Goal: Task Accomplishment & Management: Use online tool/utility

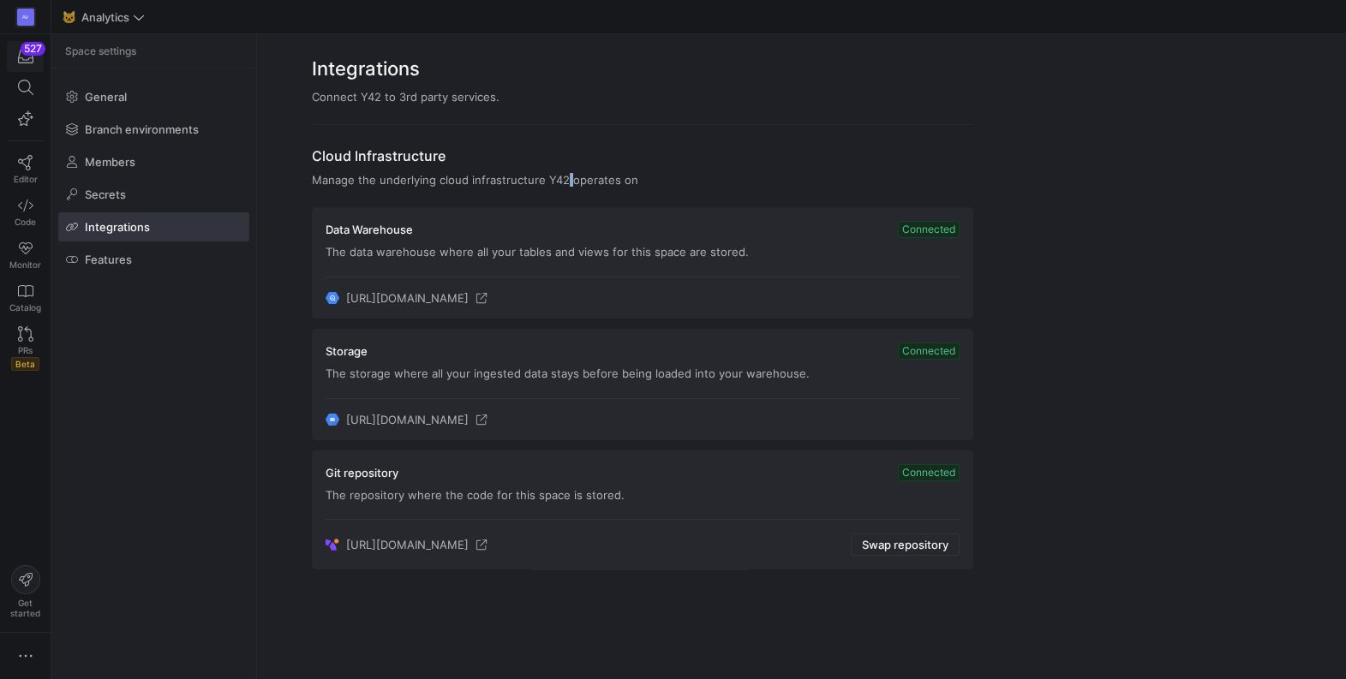
click at [25, 48] on div "527" at bounding box center [33, 49] width 25 height 14
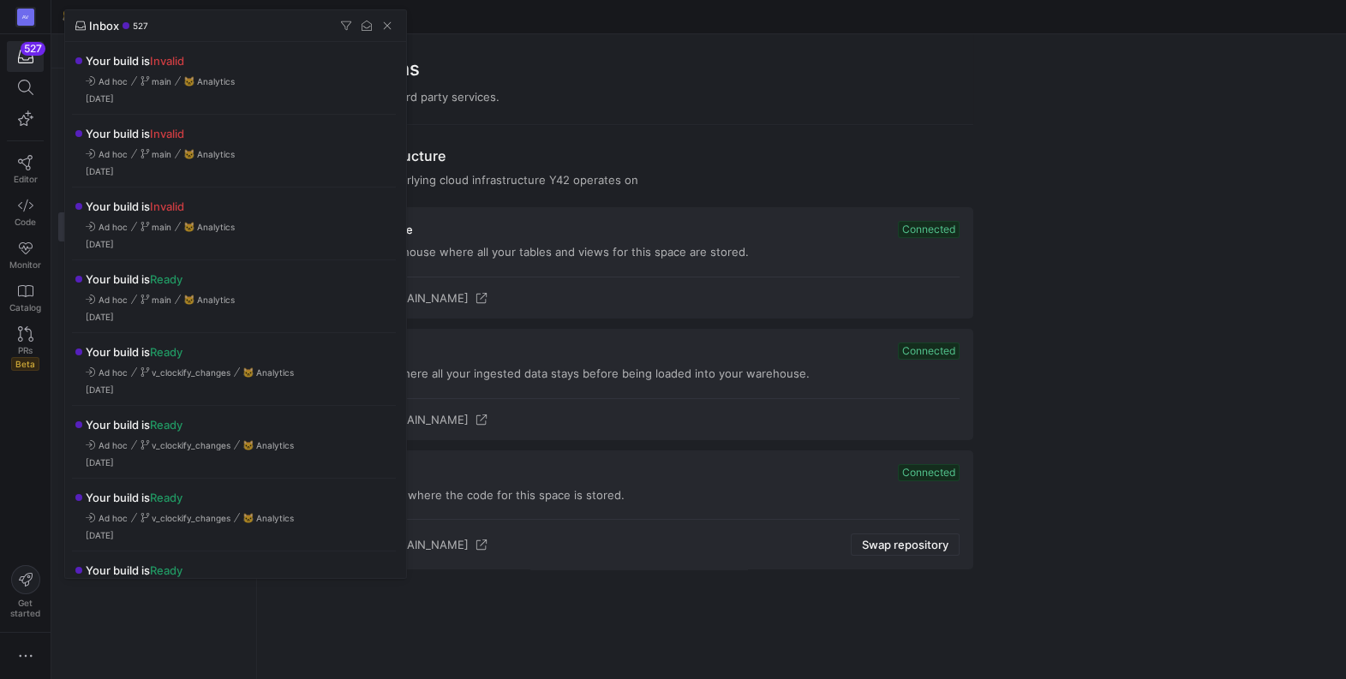
click at [567, 112] on div at bounding box center [673, 339] width 1346 height 679
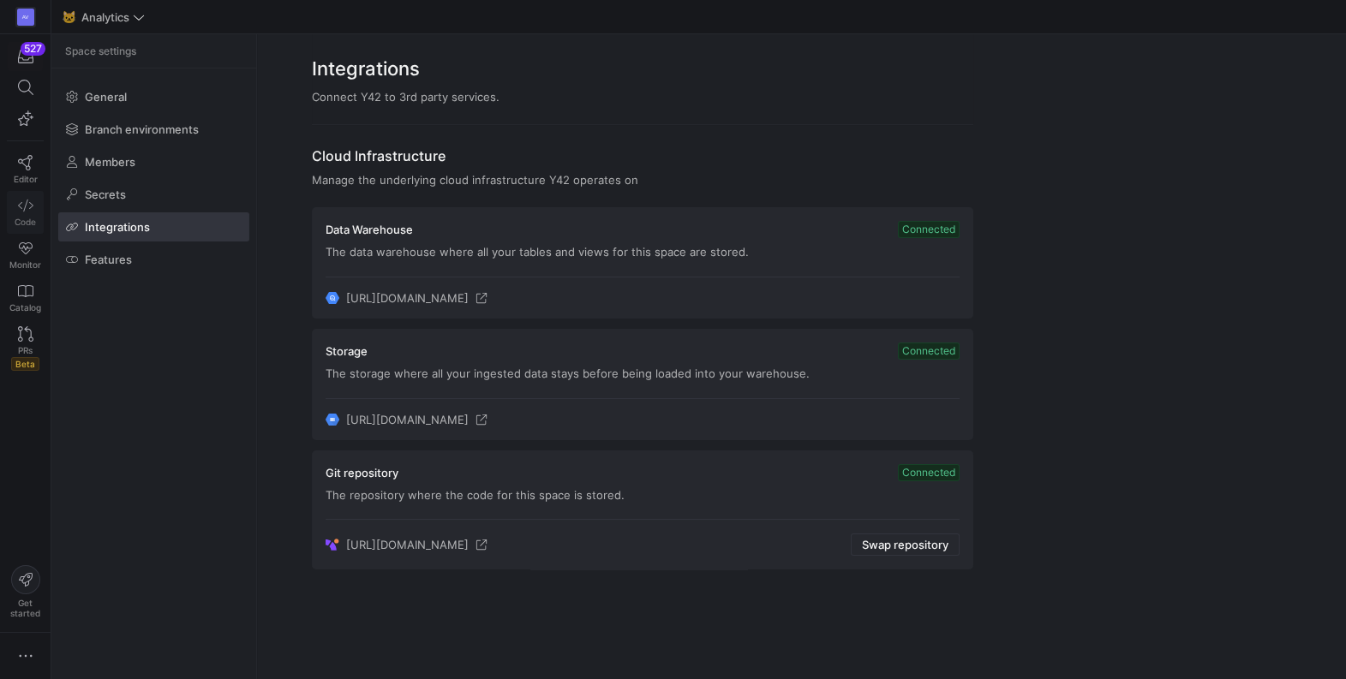
click at [25, 204] on icon at bounding box center [25, 206] width 15 height 12
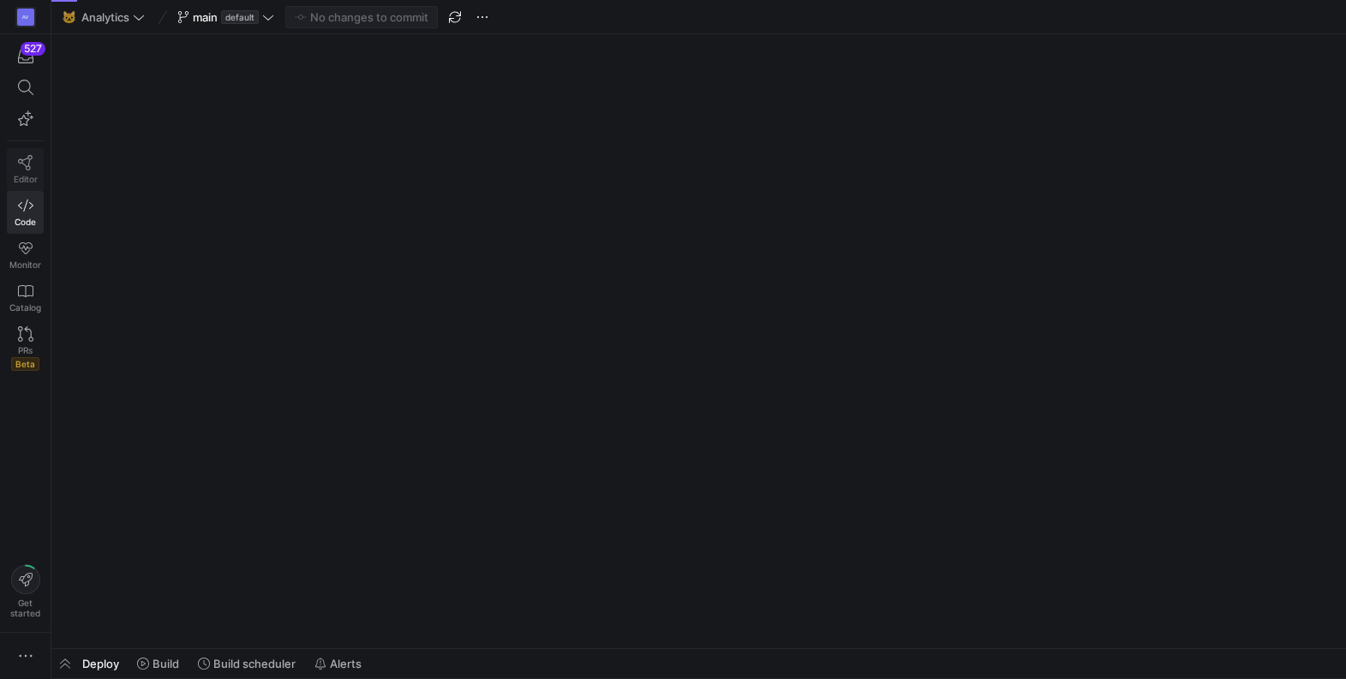
click at [29, 172] on link "Editor" at bounding box center [25, 169] width 37 height 43
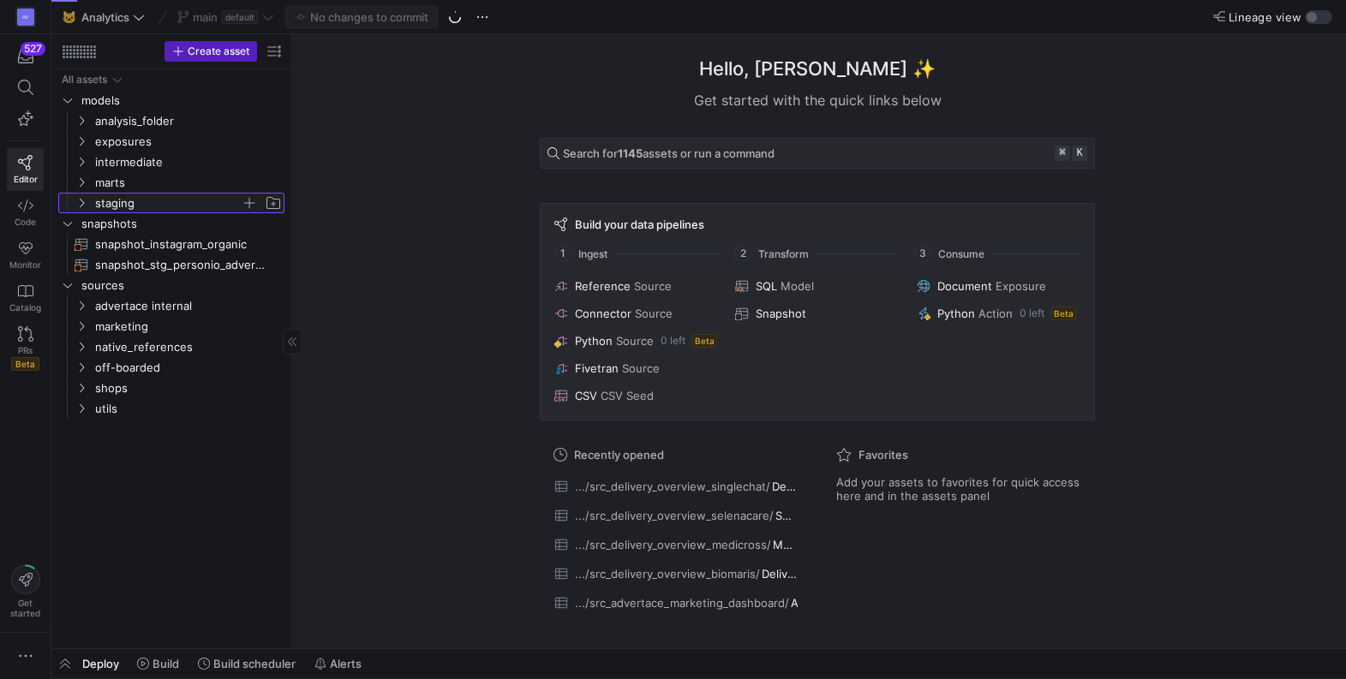
click at [88, 201] on span "staging" at bounding box center [178, 203] width 211 height 19
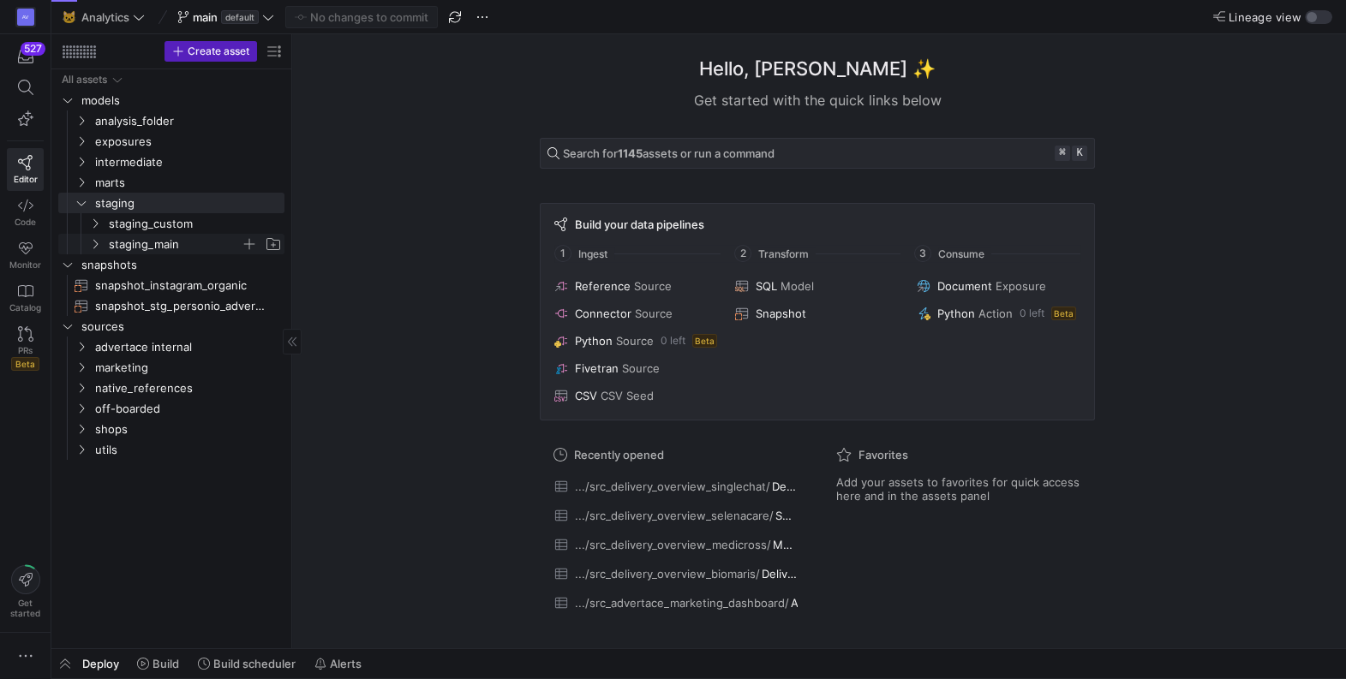
click at [95, 241] on icon "Press SPACE to select this row." at bounding box center [95, 244] width 12 height 10
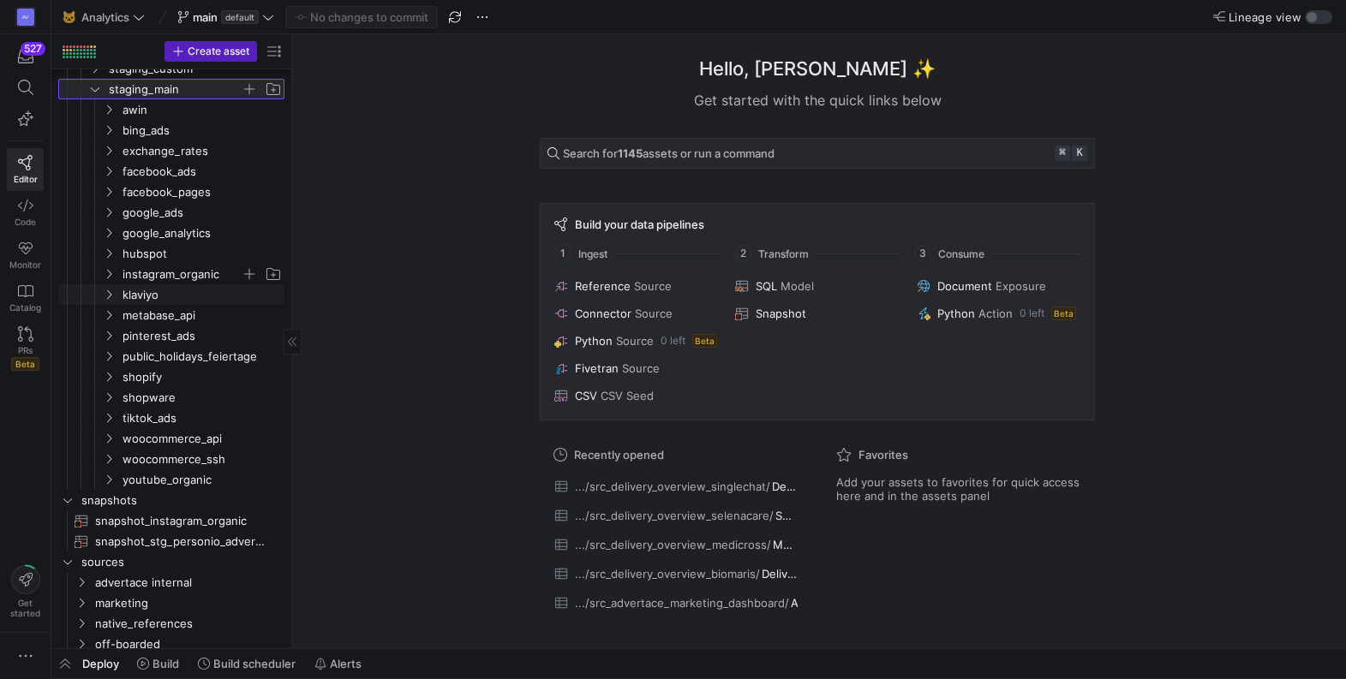
scroll to position [90, 0]
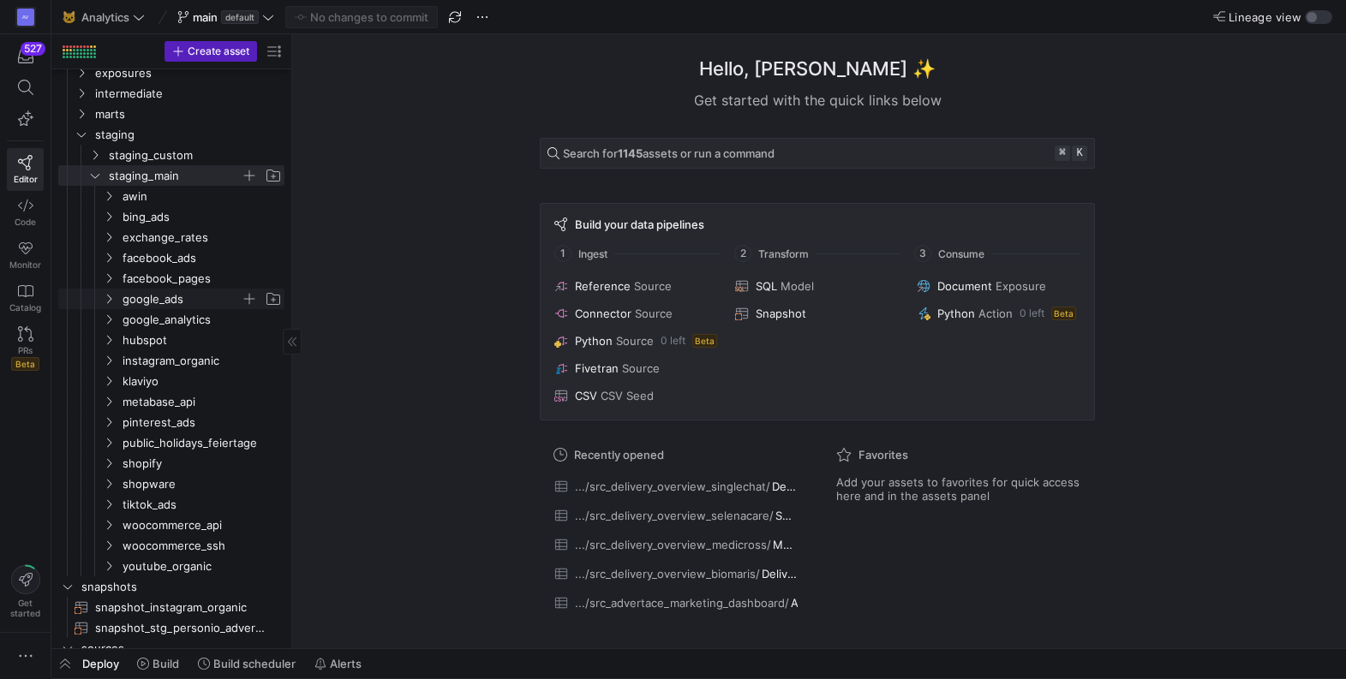
click at [105, 296] on icon "Press SPACE to select this row." at bounding box center [109, 299] width 12 height 10
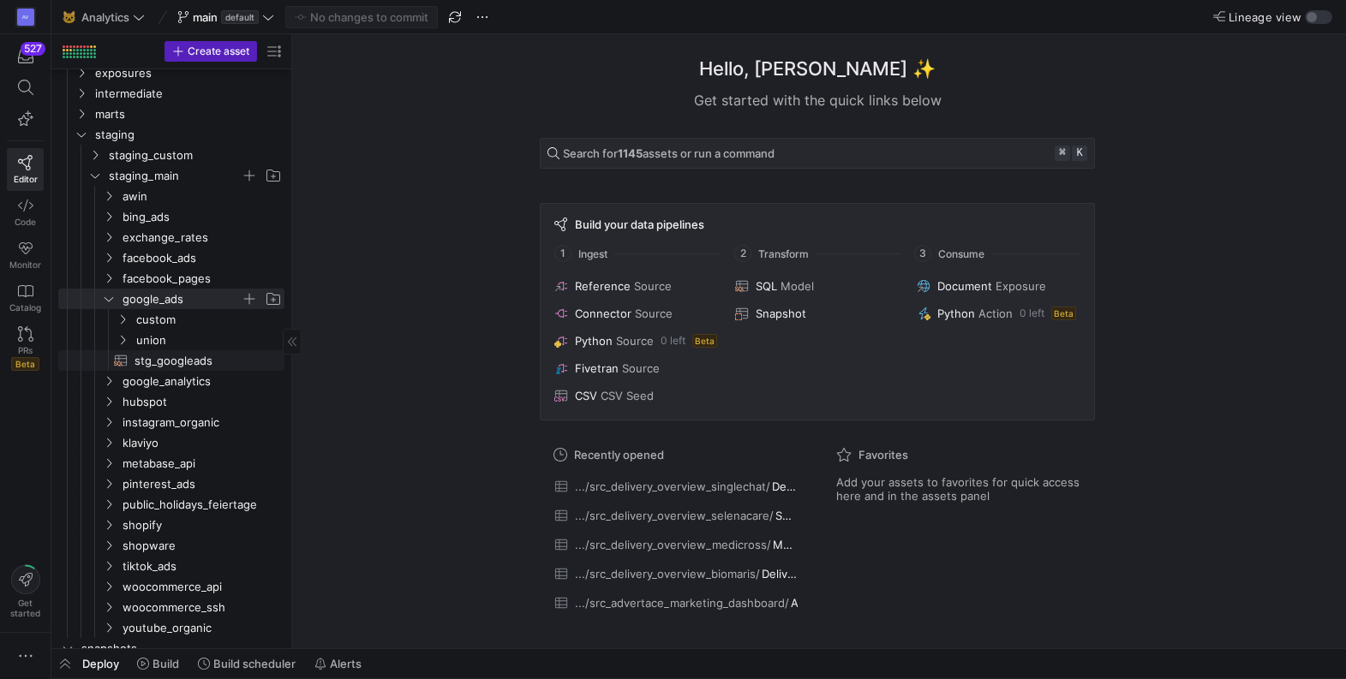
click at [148, 362] on span "stg_googleads​​​​​​​​​​" at bounding box center [200, 361] width 130 height 20
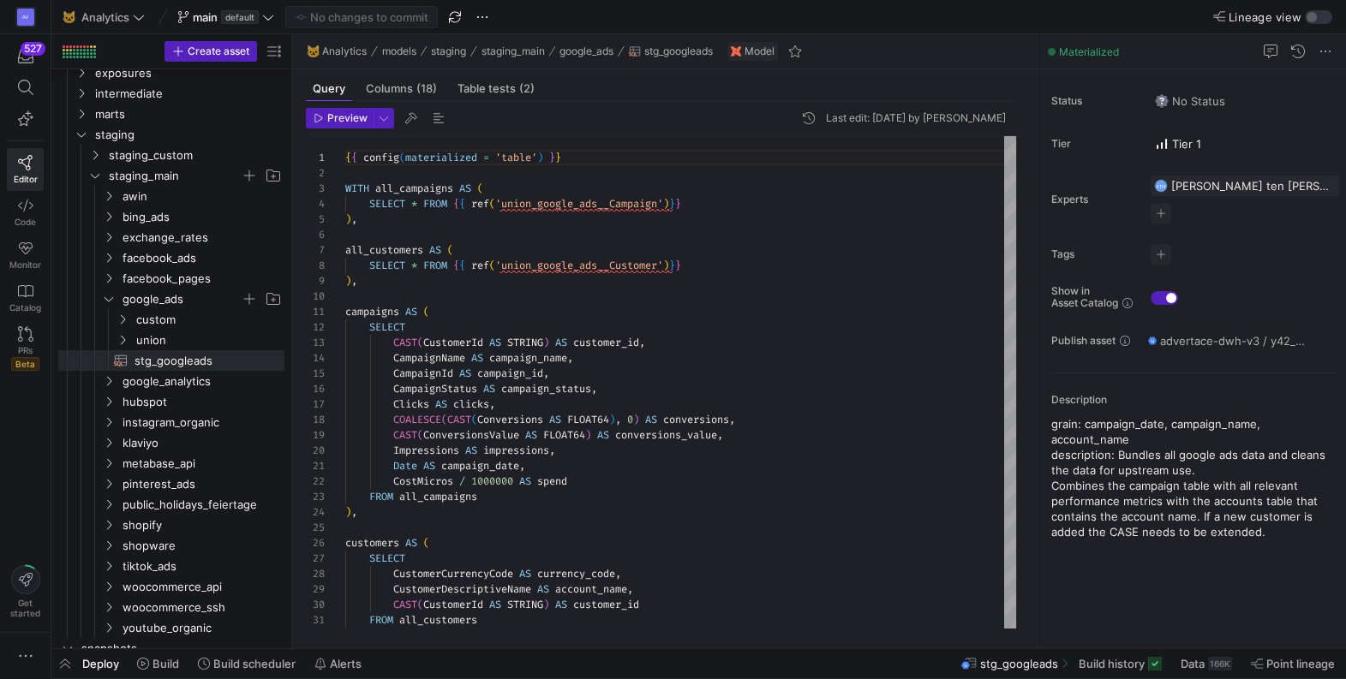
click at [342, 135] on header "Preview Last edit: [DATE] by [PERSON_NAME]" at bounding box center [661, 122] width 710 height 28
click at [344, 128] on button "Preview" at bounding box center [340, 118] width 68 height 21
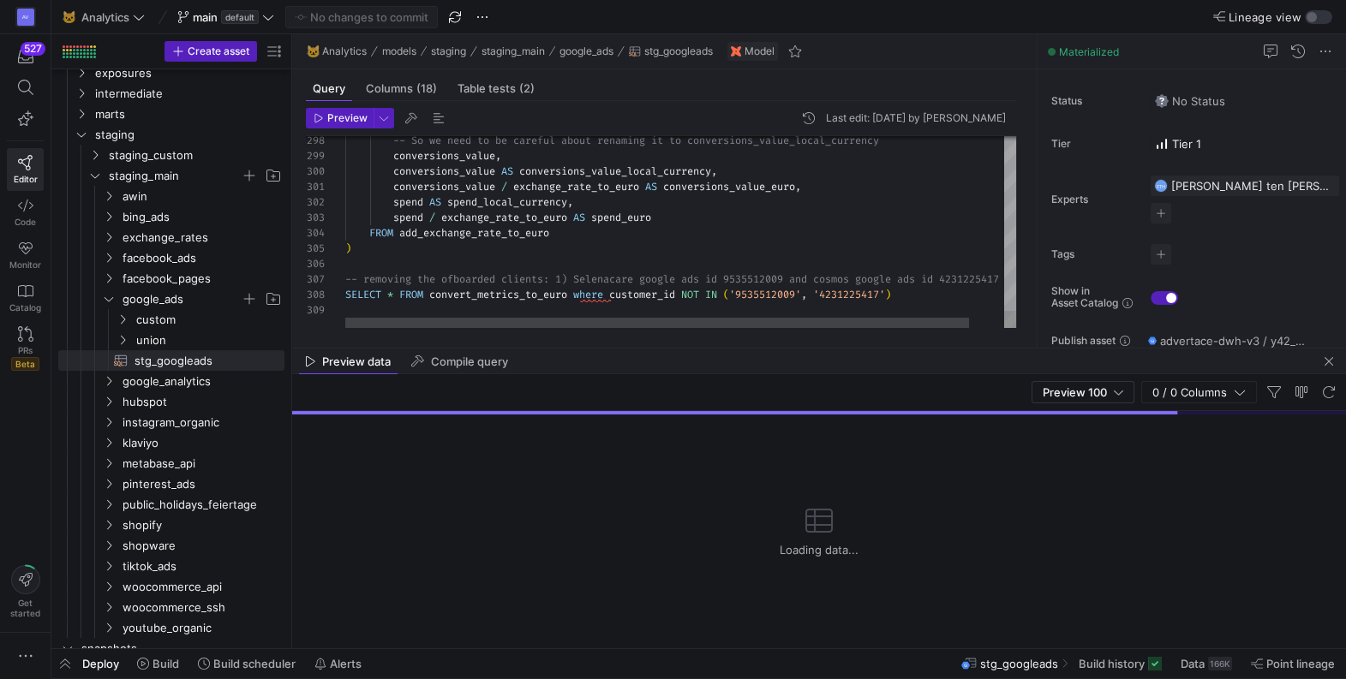
type textarea "conversions_value / exchange_rate_to_euro AS conversions_value_euro, spend AS s…"
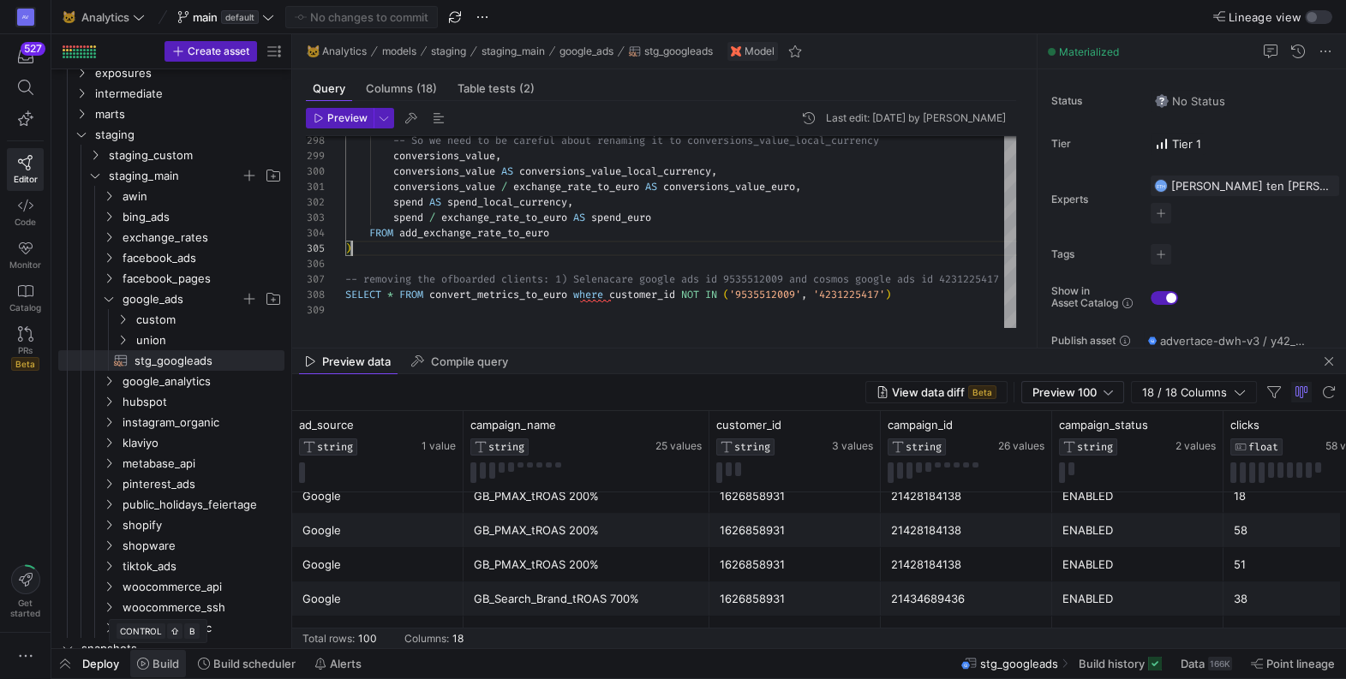
click at [169, 661] on span "Build" at bounding box center [166, 664] width 27 height 14
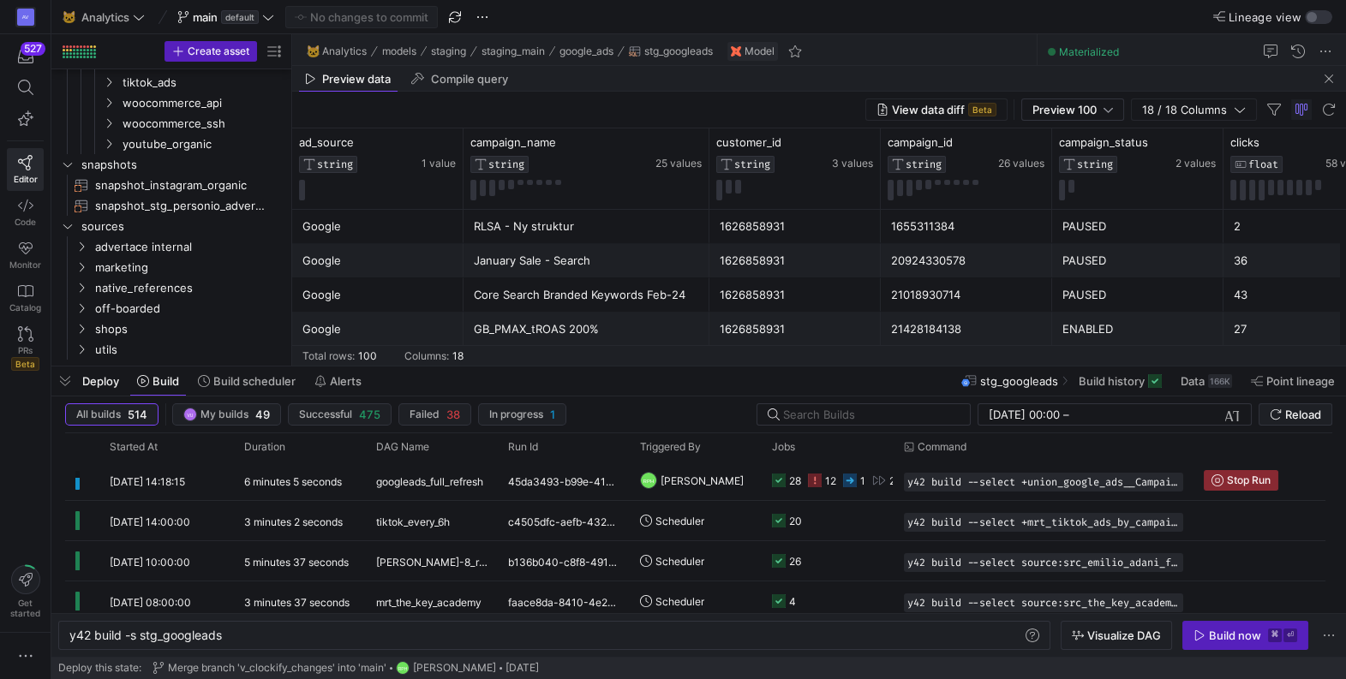
scroll to position [338, 0]
